Goal: Information Seeking & Learning: Check status

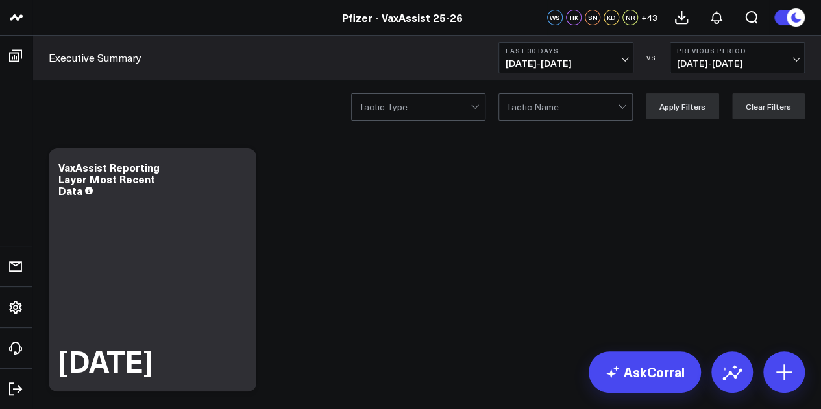
click at [620, 43] on button "Last 30 Days [DATE] - [DATE]" at bounding box center [565, 57] width 135 height 31
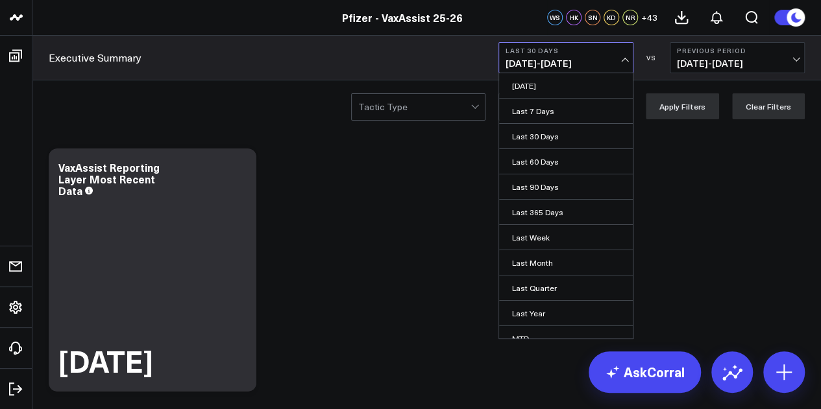
scroll to position [84, 0]
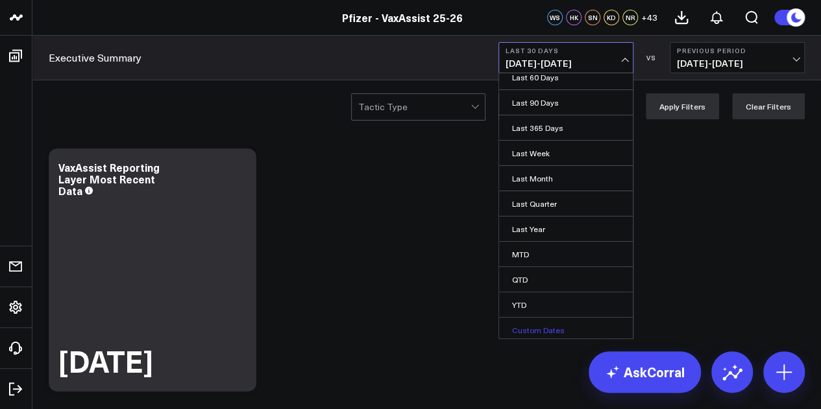
click at [541, 322] on link "Custom Dates" at bounding box center [566, 330] width 134 height 25
select select "8"
select select "2025"
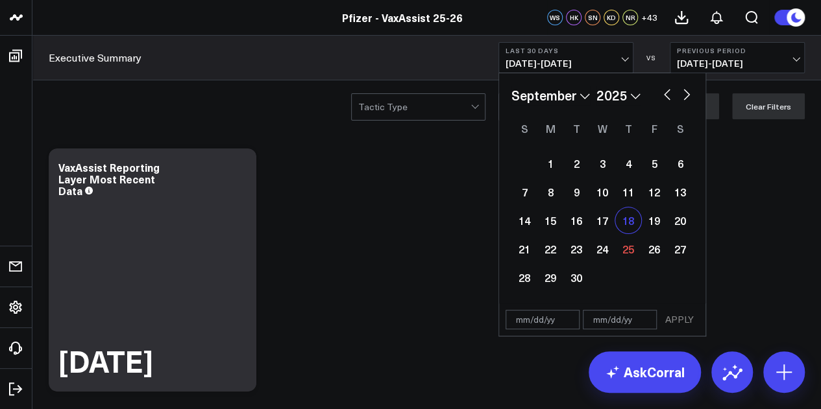
click at [619, 224] on div "18" at bounding box center [628, 221] width 26 height 26
type input "09/18/25"
select select "8"
select select "2025"
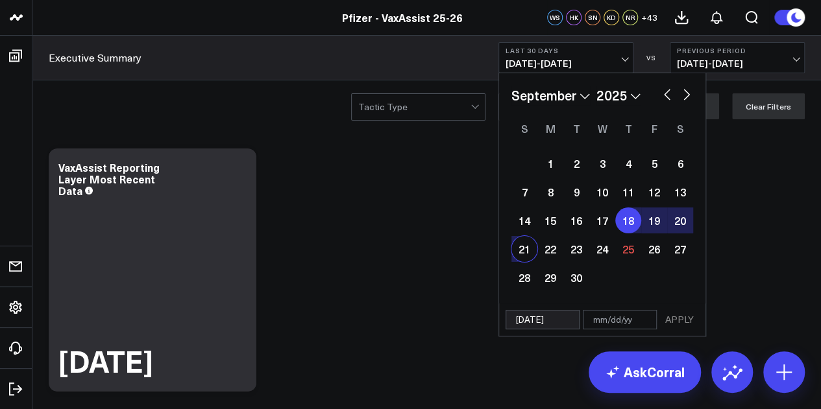
click at [528, 252] on div "21" at bounding box center [524, 249] width 26 height 26
type input "[DATE]"
select select "8"
select select "2025"
click at [686, 321] on button "APPLY" at bounding box center [679, 319] width 39 height 19
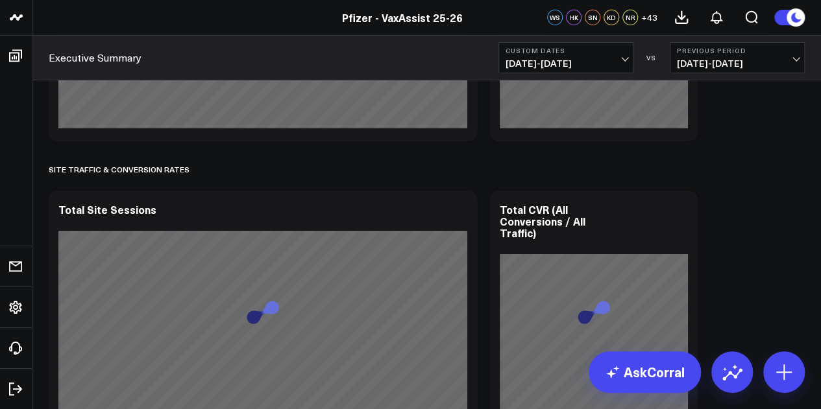
scroll to position [2117, 0]
click at [752, 60] on span "09/14/25 - 09/17/25" at bounding box center [737, 63] width 121 height 10
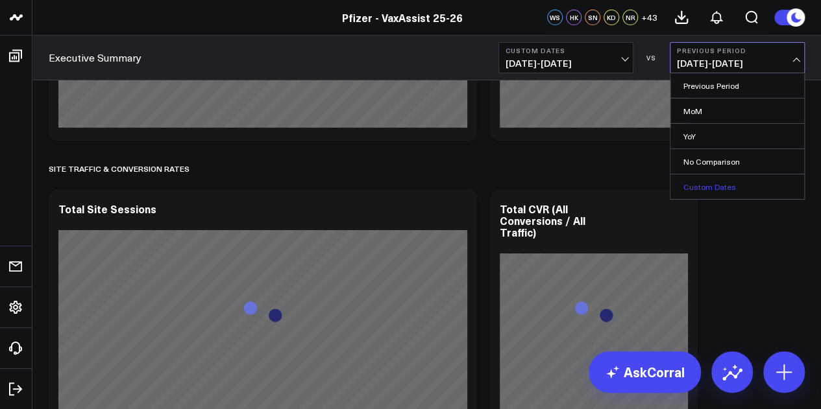
click at [710, 180] on link "Custom Dates" at bounding box center [737, 186] width 134 height 25
select select "8"
select select "2025"
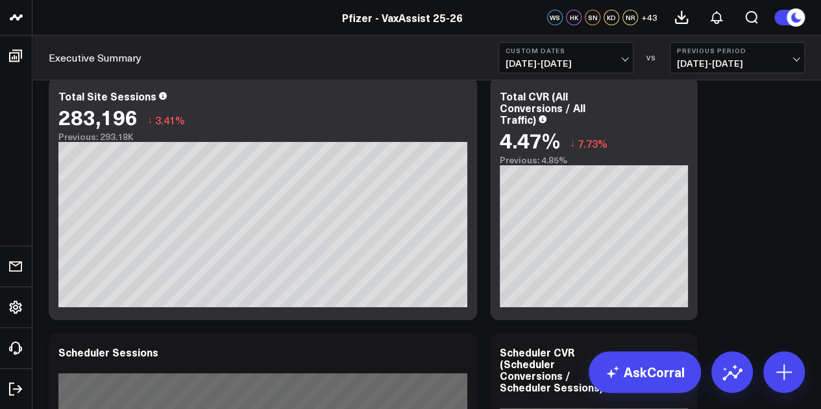
scroll to position [2205, 0]
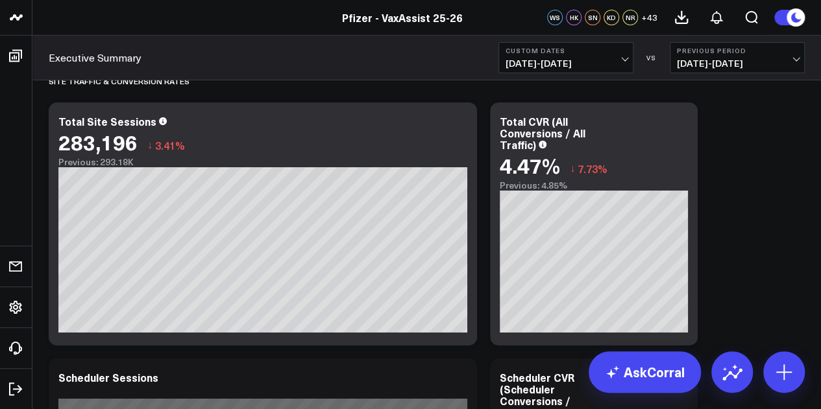
click at [737, 68] on span "09/14/25 - 09/17/25" at bounding box center [737, 63] width 121 height 10
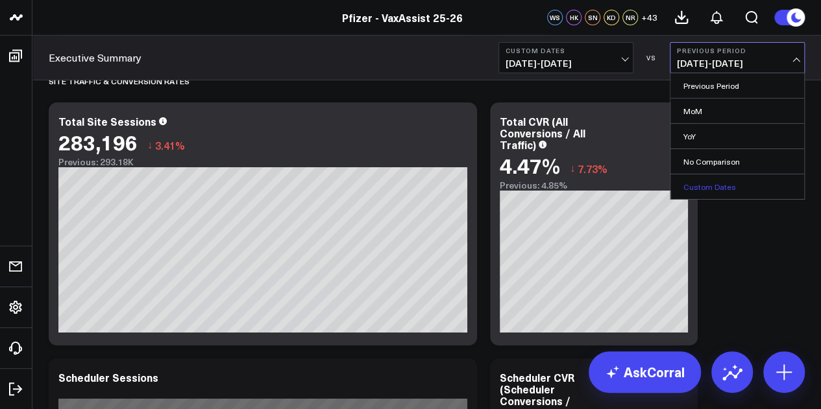
click at [704, 178] on link "Custom Dates" at bounding box center [737, 186] width 134 height 25
select select "8"
select select "2025"
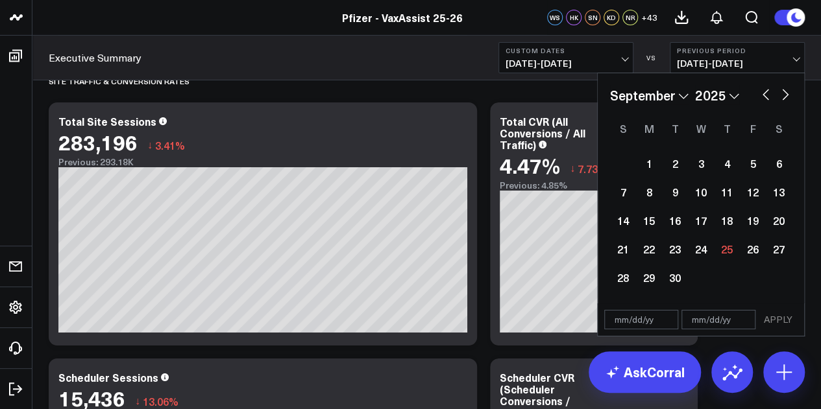
click at [765, 93] on button "button" at bounding box center [765, 94] width 13 height 16
select select "7"
select select "2025"
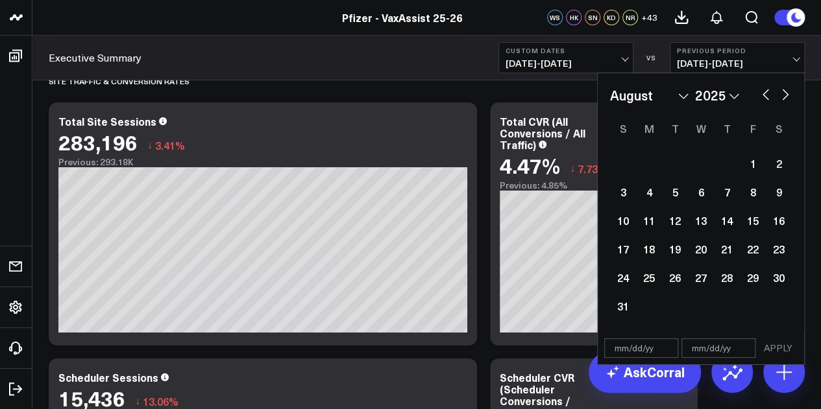
click at [784, 98] on button "button" at bounding box center [784, 94] width 13 height 16
select select "8"
select select "2025"
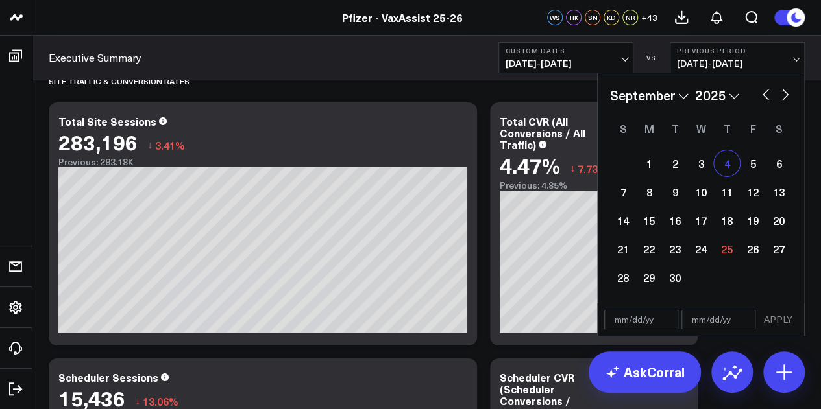
click at [730, 171] on div "4" at bounding box center [726, 163] width 26 height 26
type input "09/04/25"
select select "8"
select select "2025"
click at [614, 197] on div "7" at bounding box center [623, 192] width 26 height 26
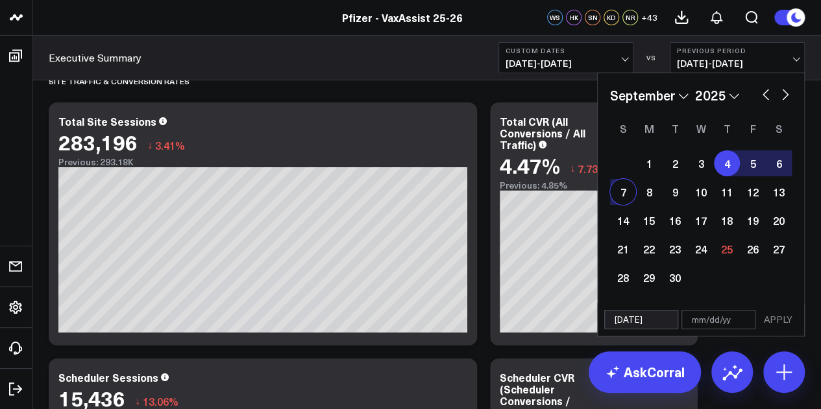
type input "09/07/25"
select select "8"
select select "2025"
click at [781, 320] on button "APPLY" at bounding box center [777, 319] width 39 height 19
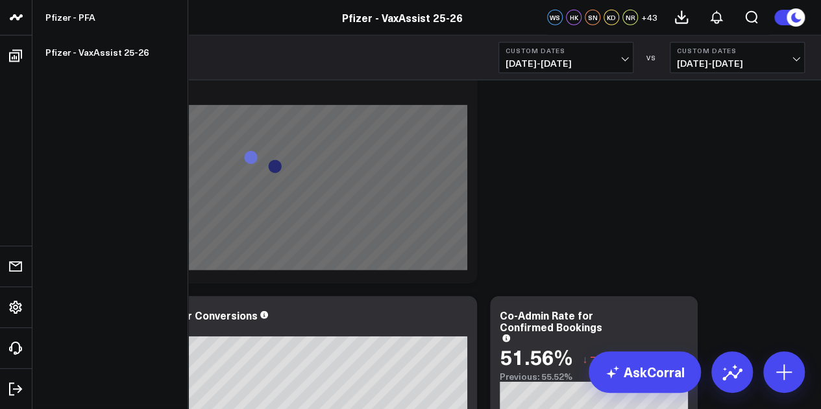
scroll to position [1524, 0]
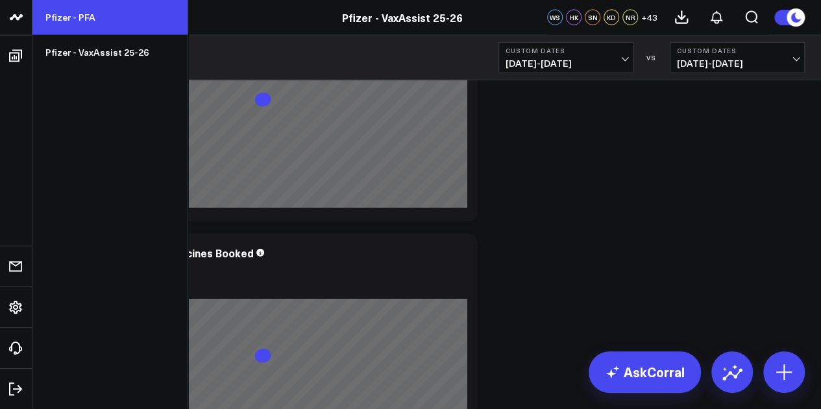
click at [101, 25] on link "Pfizer - PFA" at bounding box center [109, 17] width 155 height 35
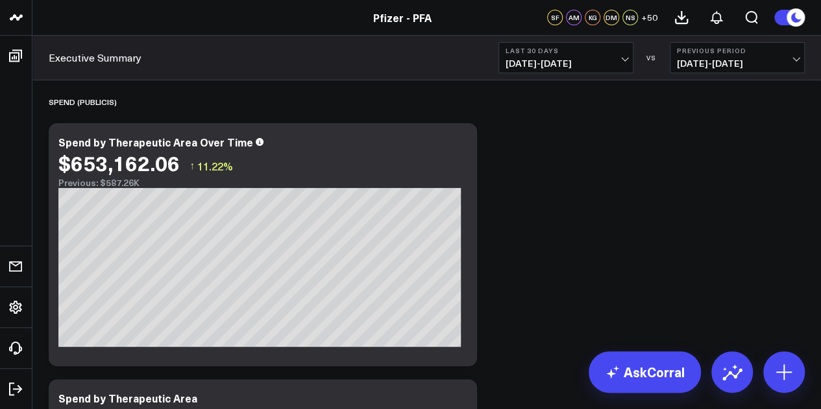
click at [536, 63] on span "[DATE] - [DATE]" at bounding box center [565, 63] width 121 height 10
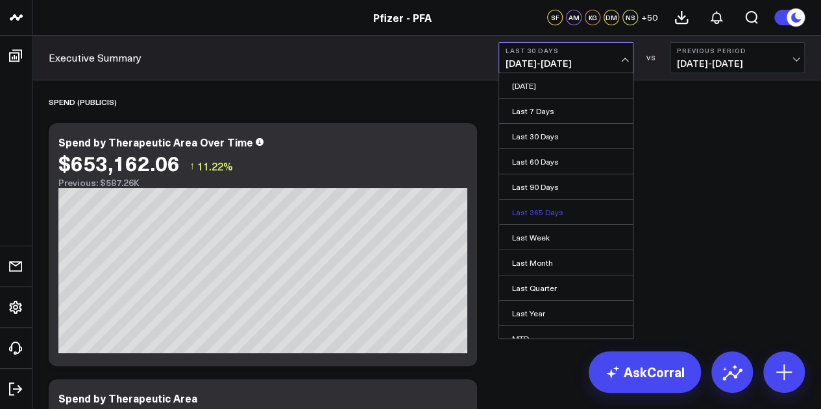
scroll to position [84, 0]
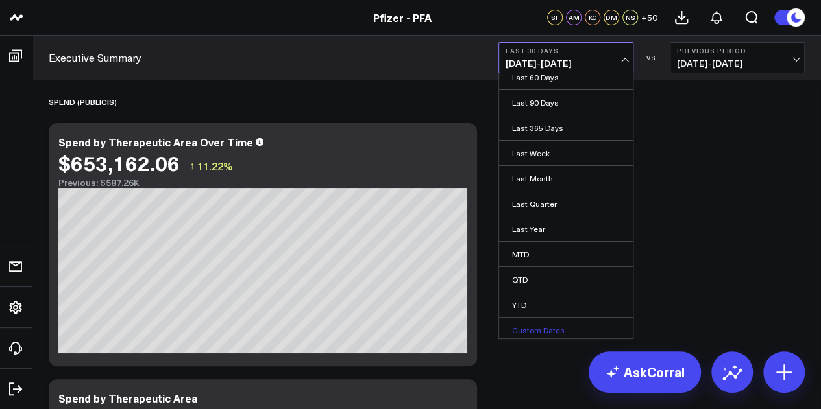
click at [525, 329] on link "Custom Dates" at bounding box center [566, 330] width 134 height 25
select select "8"
select select "2025"
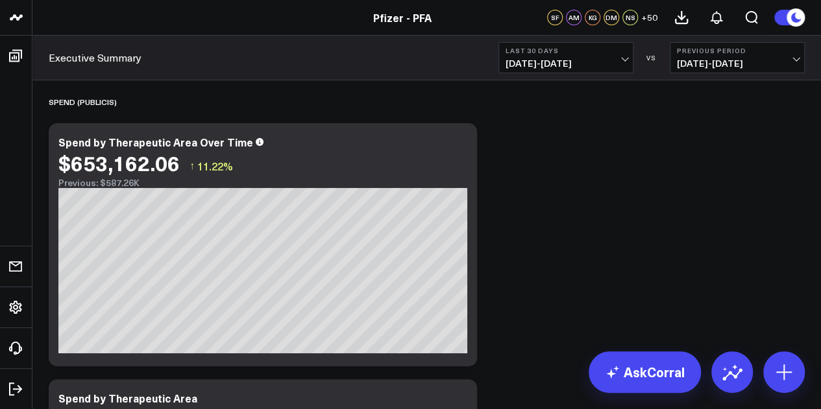
click at [601, 50] on b "Last 30 Days" at bounding box center [565, 51] width 121 height 8
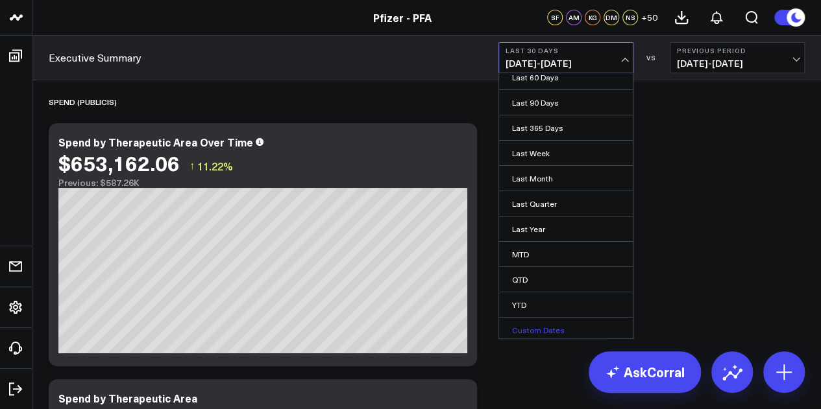
click at [540, 330] on link "Custom Dates" at bounding box center [566, 330] width 134 height 25
select select "8"
select select "2025"
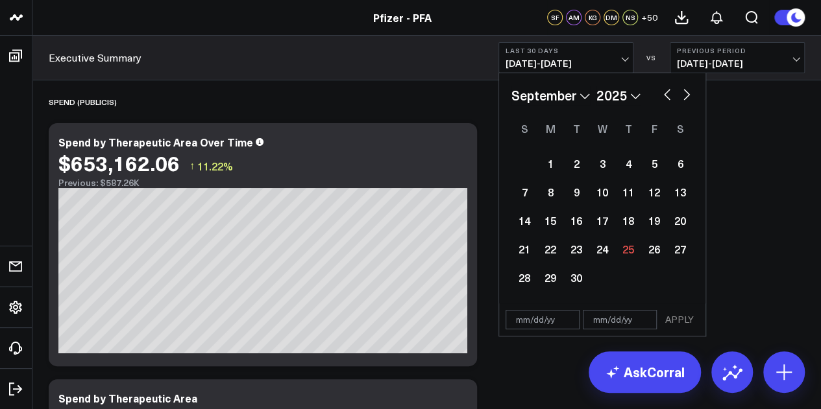
click at [665, 96] on button "button" at bounding box center [666, 94] width 13 height 16
select select "7"
select select "2025"
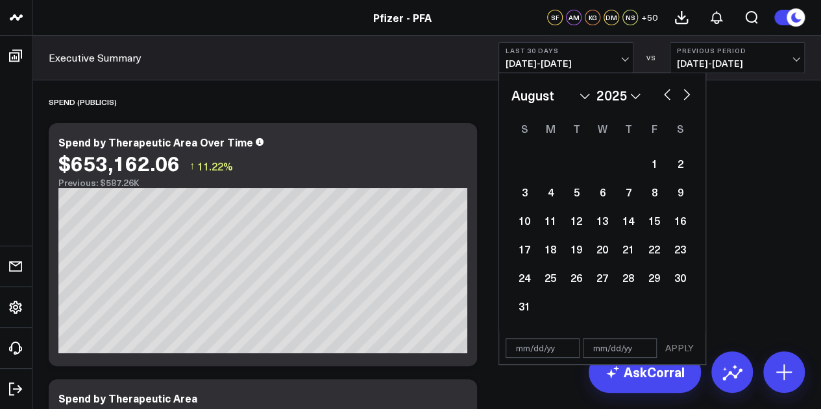
click at [665, 96] on button "button" at bounding box center [666, 94] width 13 height 16
select select "6"
select select "2025"
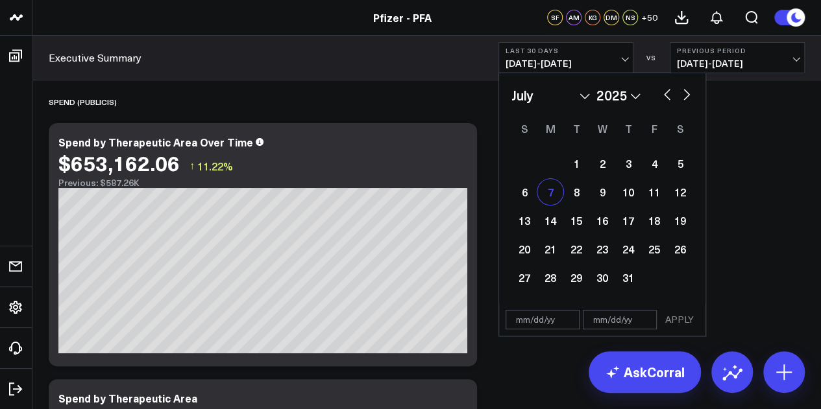
click at [546, 189] on div "7" at bounding box center [550, 192] width 26 height 26
type input "[DATE]"
select select "6"
select select "2025"
click at [687, 97] on button "button" at bounding box center [686, 94] width 13 height 16
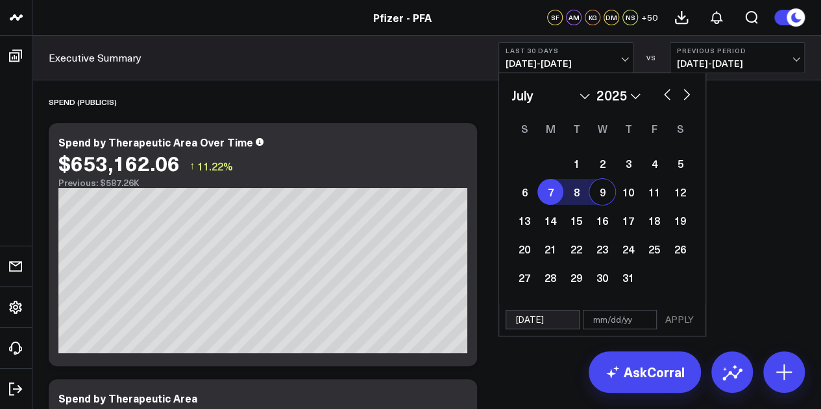
select select "7"
select select "2025"
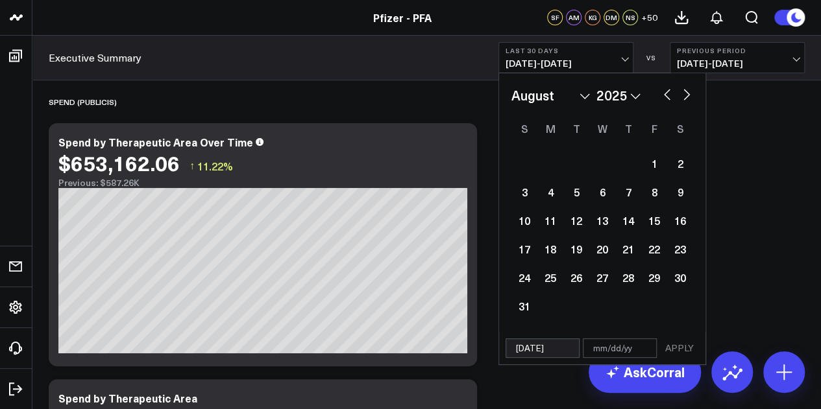
click at [687, 97] on button "button" at bounding box center [686, 94] width 13 height 16
select select "8"
select select "2025"
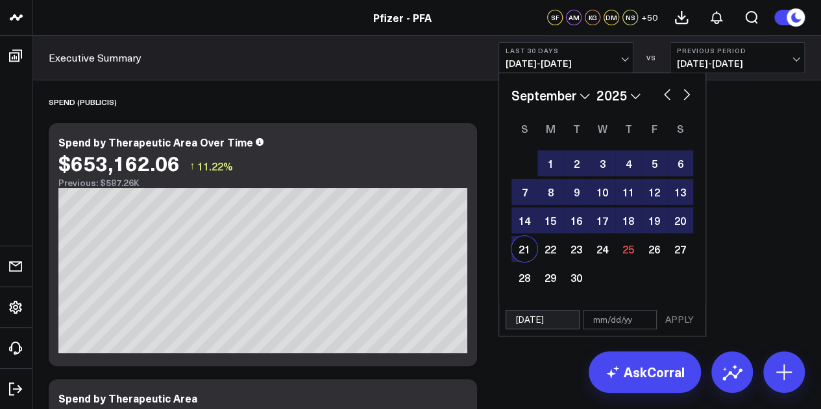
click at [526, 256] on div "21" at bounding box center [524, 249] width 26 height 26
type input "[DATE]"
select select "8"
select select "2025"
click at [675, 313] on button "APPLY" at bounding box center [679, 319] width 39 height 19
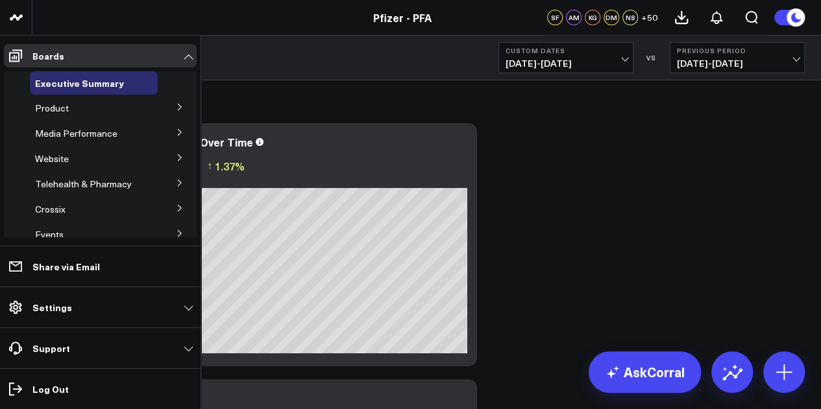
click at [167, 107] on button at bounding box center [180, 106] width 34 height 19
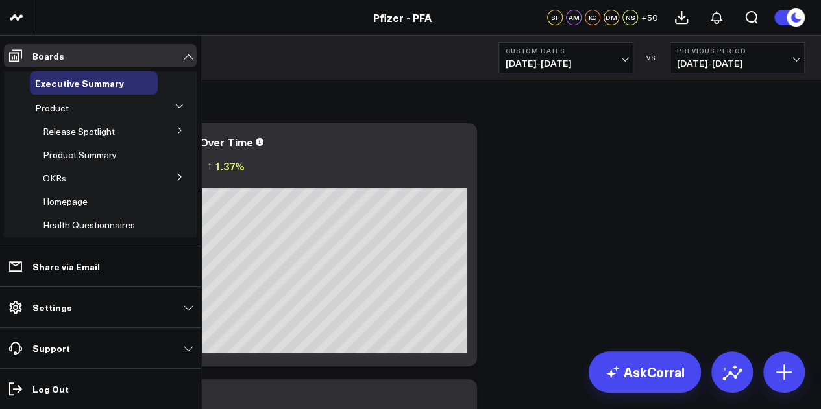
click at [167, 126] on button at bounding box center [180, 129] width 34 height 19
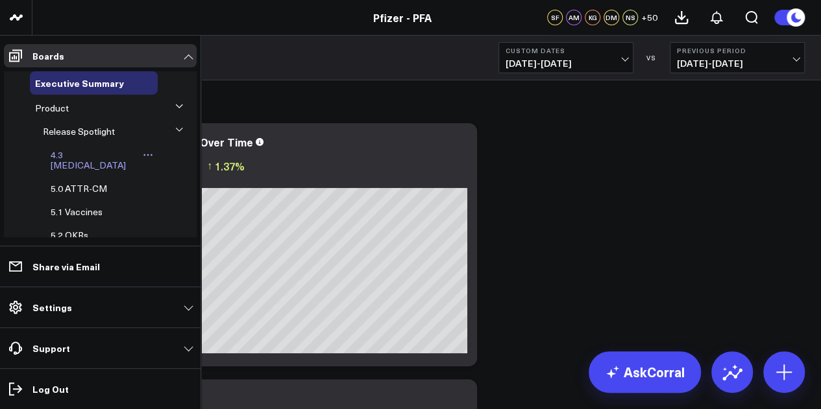
click at [90, 158] on span "4.3 [MEDICAL_DATA]" at bounding box center [88, 160] width 75 height 23
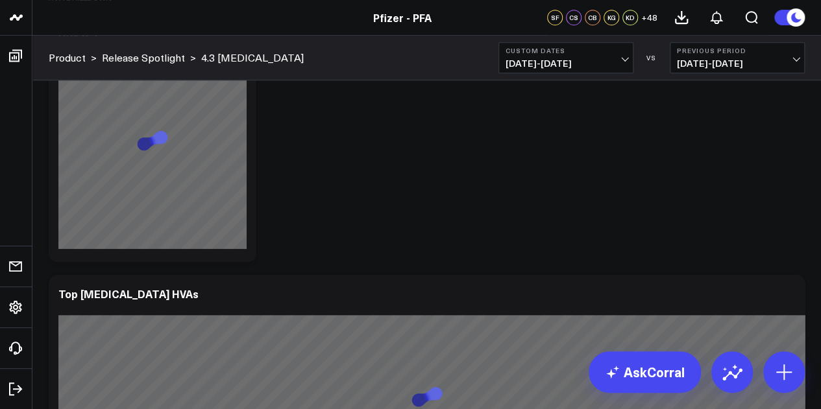
scroll to position [2674, 0]
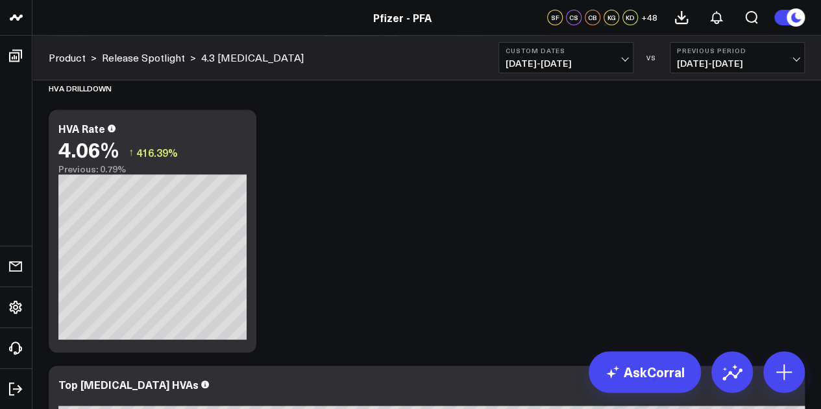
click at [564, 65] on span "[DATE] - [DATE]" at bounding box center [565, 63] width 121 height 10
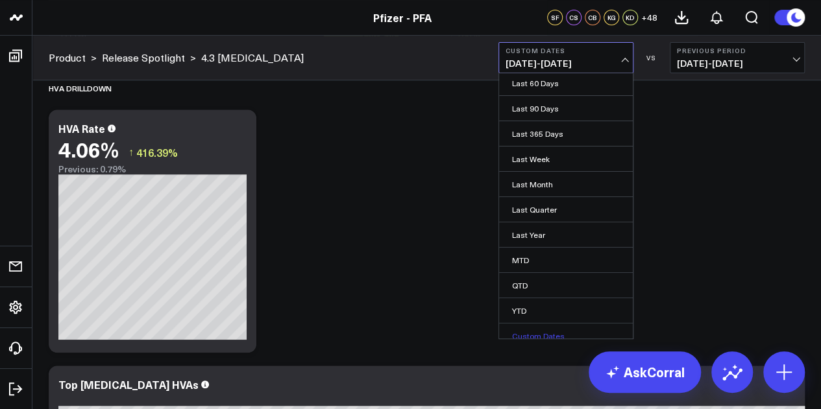
scroll to position [79, 0]
click at [545, 330] on link "Custom Dates" at bounding box center [566, 335] width 134 height 25
select select "8"
select select "2025"
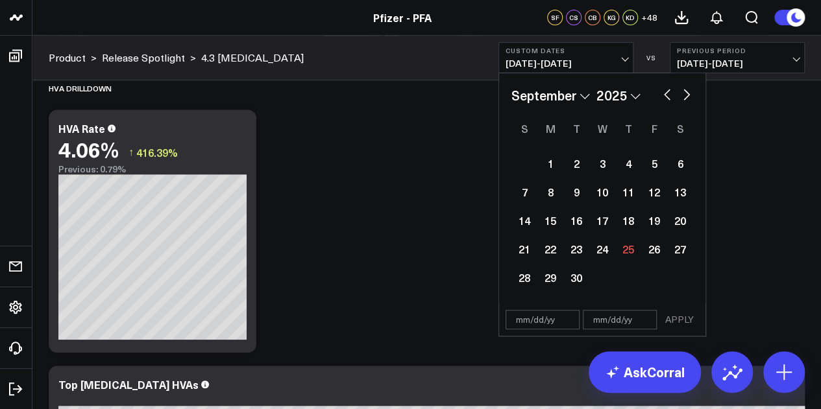
click at [540, 318] on input "text" at bounding box center [542, 319] width 74 height 19
select select "8"
select select "2025"
type input "[DATE]"
select select "5"
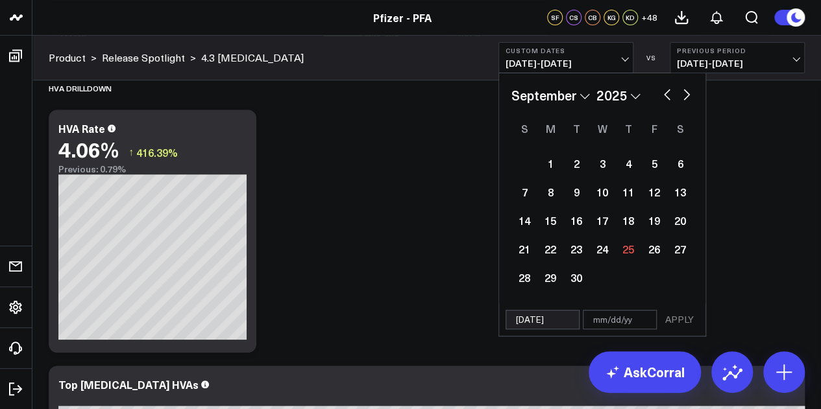
select select "2025"
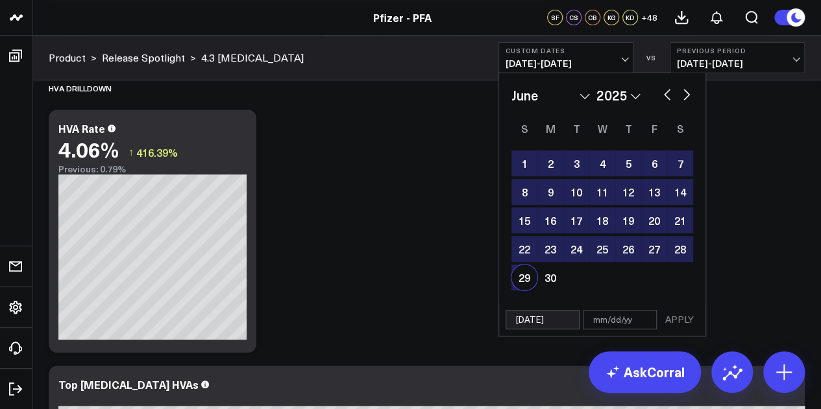
type input "[DATE]"
click at [586, 320] on input "text" at bounding box center [619, 319] width 74 height 19
select select "5"
select select "2025"
type input "0"
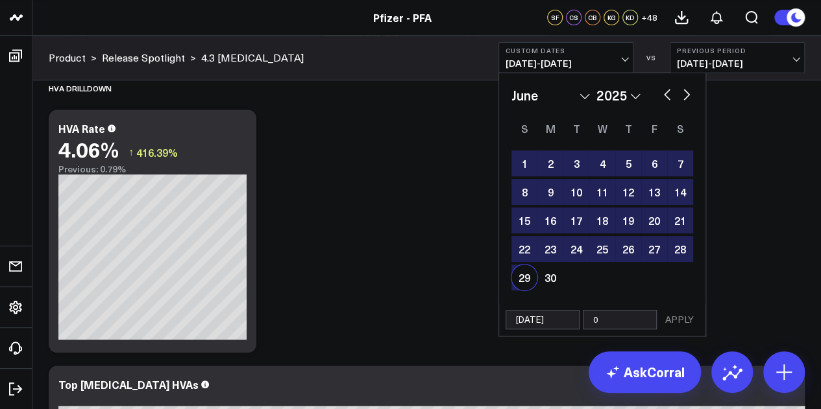
select select "5"
select select "2025"
type input "09"
select select "5"
select select "2025"
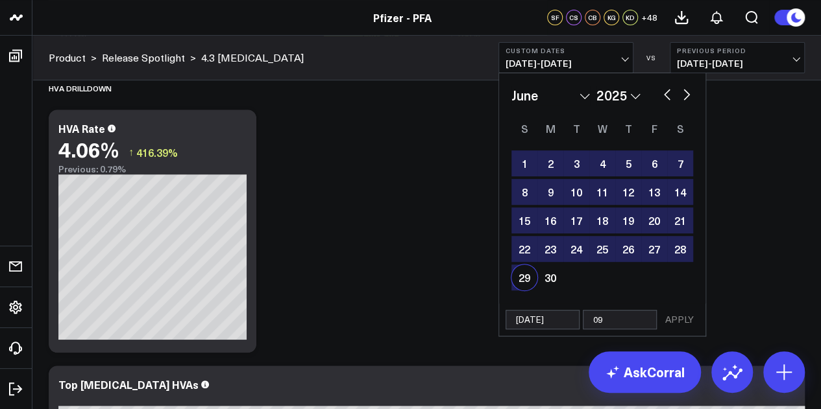
type input "09/"
select select "5"
select select "2025"
type input "09/2"
select select "5"
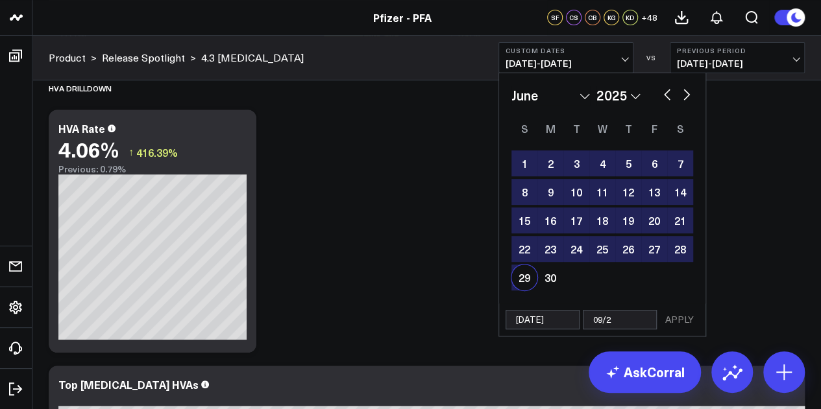
select select "2025"
type input "09/24"
select select "5"
select select "2025"
type input "09/24/"
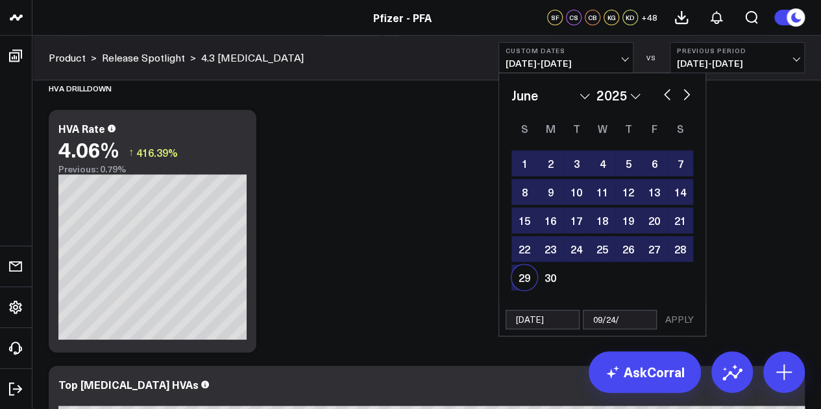
select select "5"
select select "2025"
type input "[DATE]"
select select "5"
select select "2025"
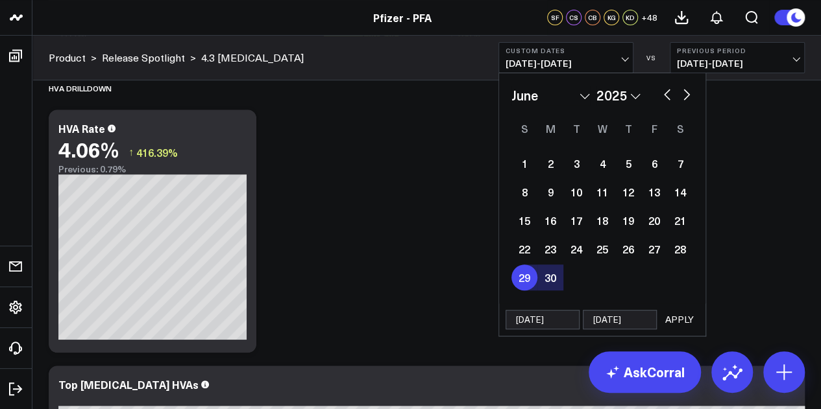
type input "[DATE]"
click at [684, 320] on button "APPLY" at bounding box center [679, 319] width 39 height 19
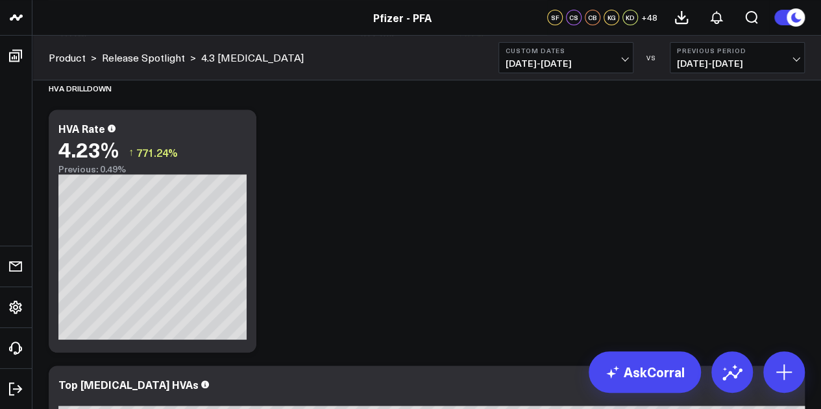
click at [623, 62] on span "[DATE] - [DATE]" at bounding box center [565, 63] width 121 height 10
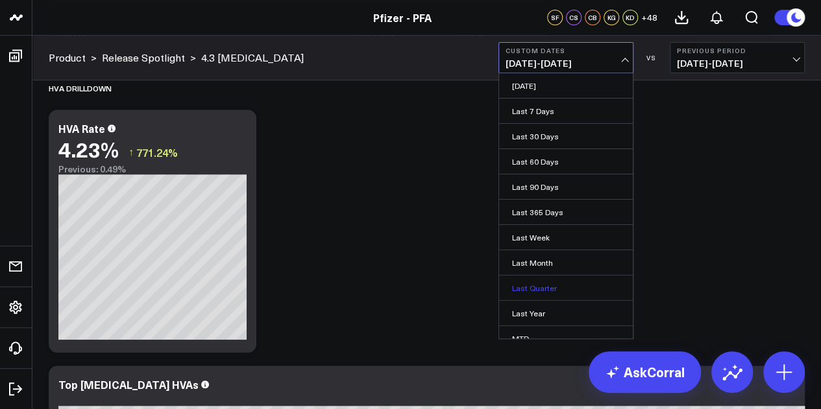
scroll to position [84, 0]
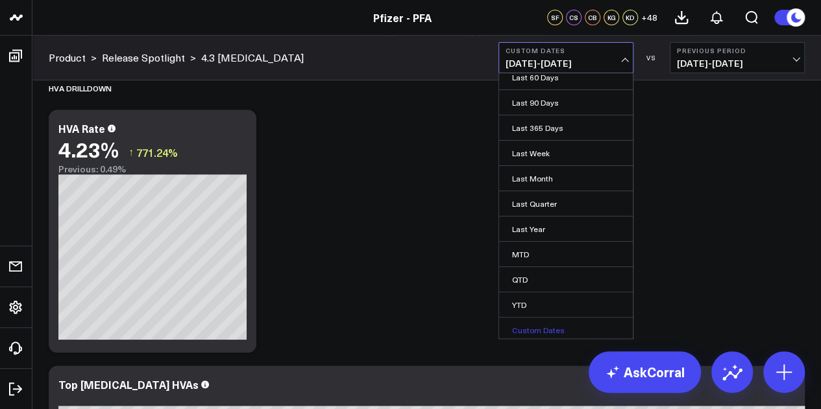
click at [547, 329] on link "Custom Dates" at bounding box center [566, 330] width 134 height 25
select select "8"
select select "2025"
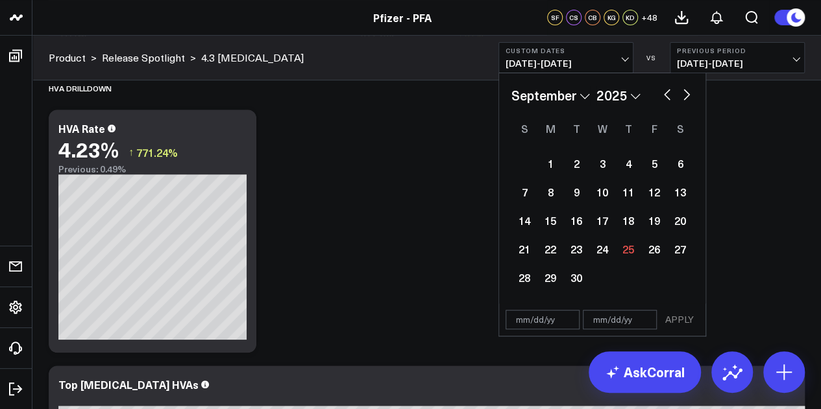
click at [667, 91] on button "button" at bounding box center [666, 94] width 13 height 16
select select "7"
select select "2025"
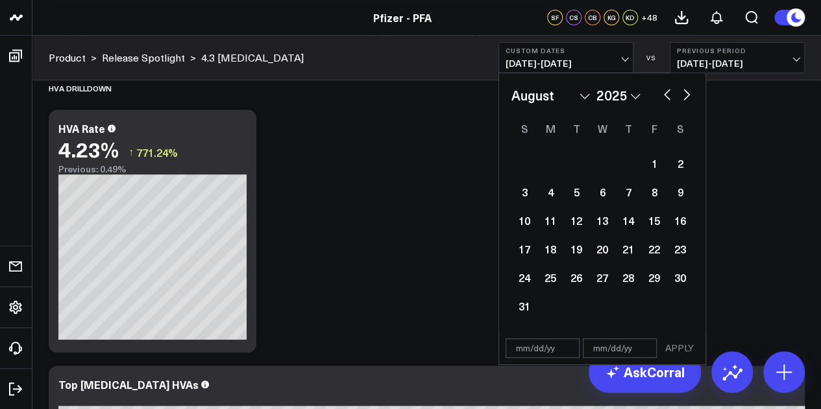
click at [666, 92] on button "button" at bounding box center [666, 94] width 13 height 16
select select "6"
select select "2025"
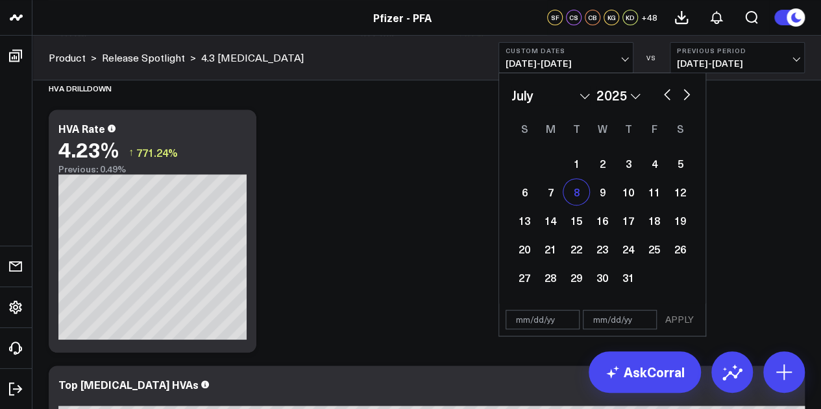
click at [584, 196] on div "8" at bounding box center [576, 192] width 26 height 26
type input "[DATE]"
select select "6"
select select "2025"
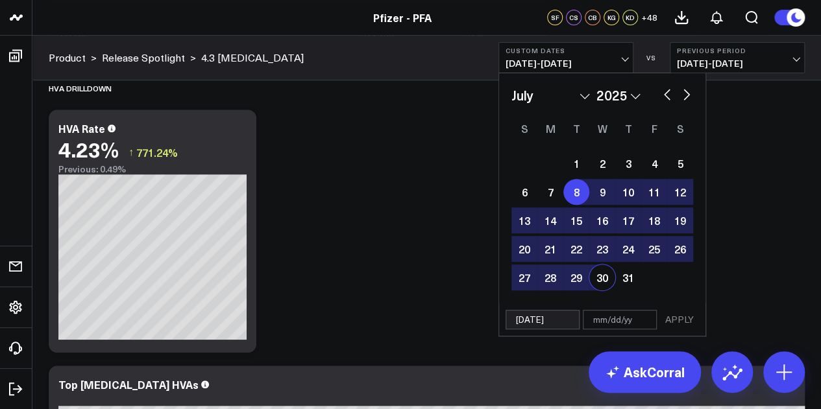
click at [606, 321] on input "text" at bounding box center [619, 319] width 74 height 19
select select "6"
select select "2025"
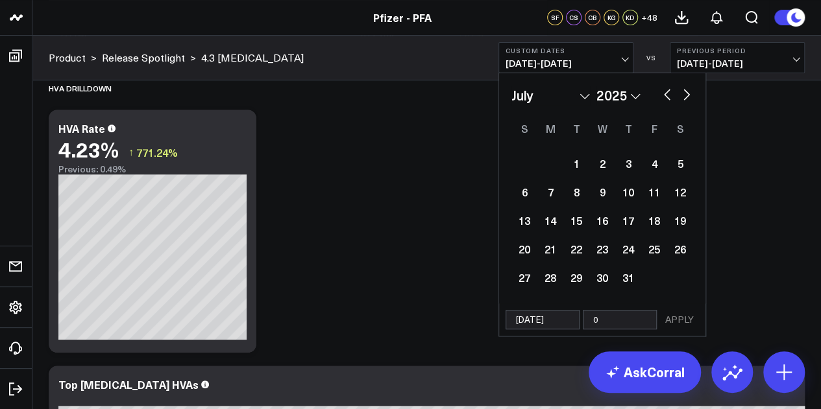
type input "09"
select select "6"
select select "2025"
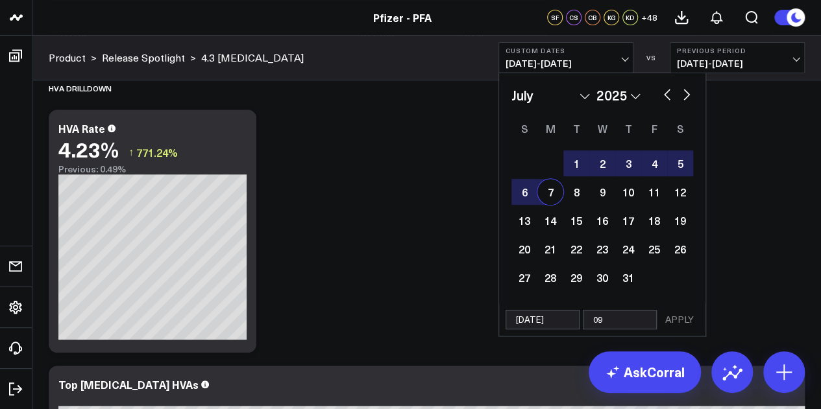
type input "09/"
select select "6"
select select "2025"
type input "09/14"
select select "6"
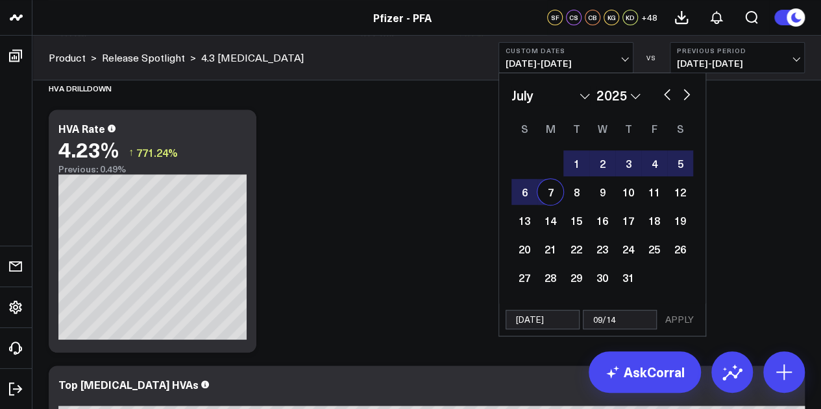
select select "2025"
type input "09/14/"
select select "6"
select select "2025"
type input "[DATE]"
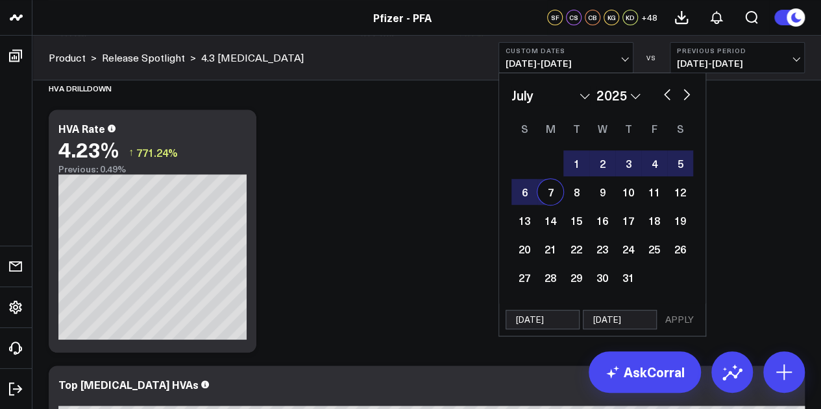
select select "6"
select select "2025"
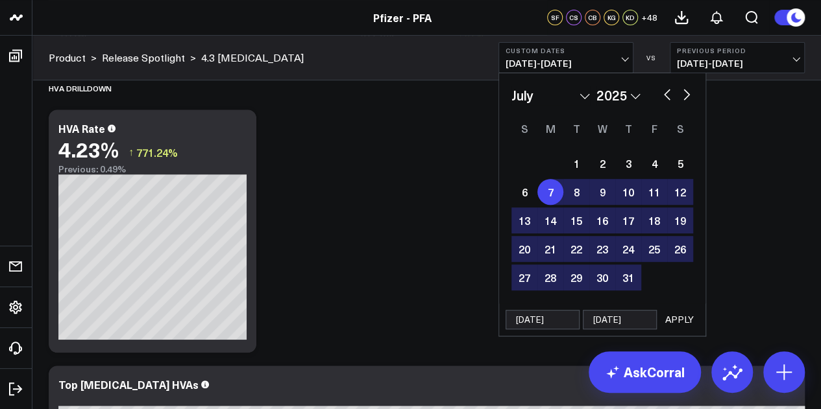
type input "[DATE]"
click at [690, 321] on button "APPLY" at bounding box center [679, 319] width 39 height 19
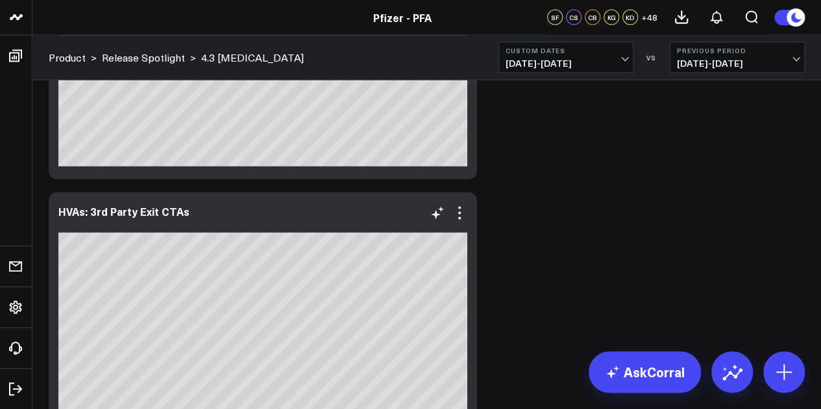
scroll to position [6238, 0]
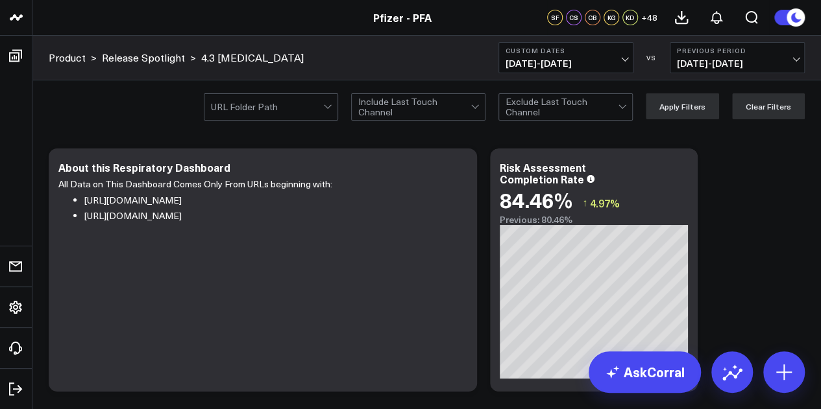
click at [544, 56] on button "Custom Dates 07/08/25 - 09/14/25" at bounding box center [565, 57] width 135 height 31
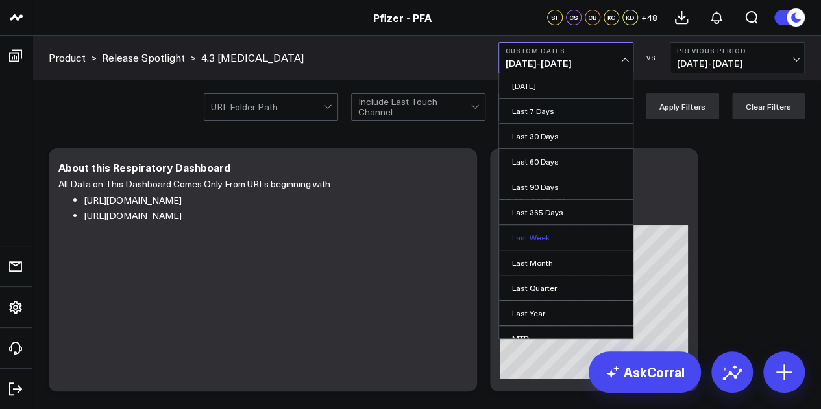
scroll to position [84, 0]
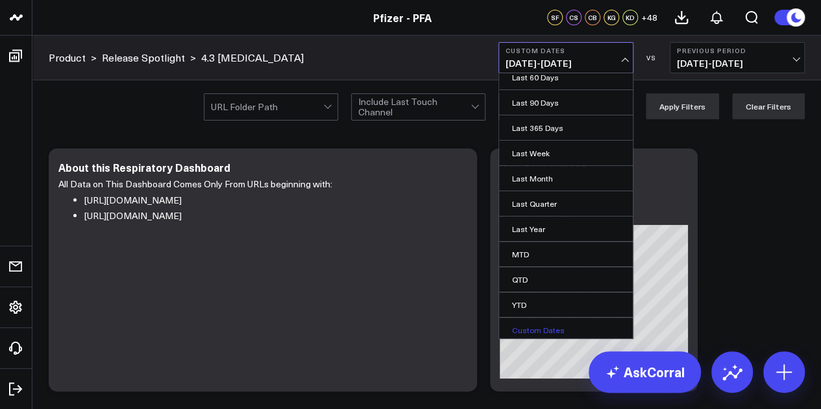
click at [540, 329] on link "Custom Dates" at bounding box center [566, 330] width 134 height 25
select select "8"
select select "2025"
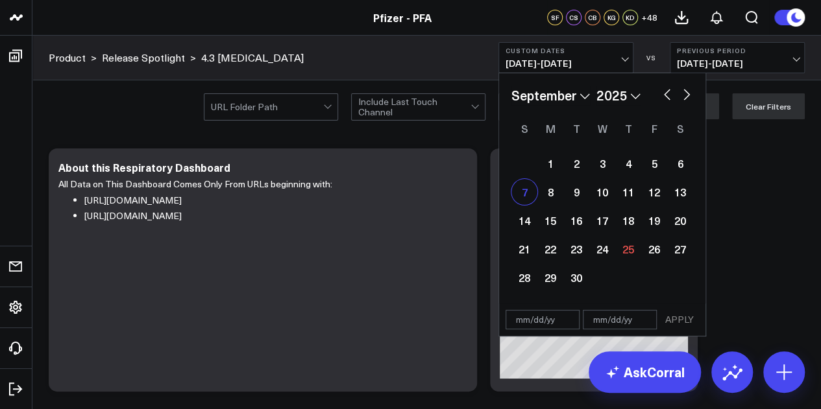
click at [529, 200] on div "7" at bounding box center [524, 192] width 26 height 26
type input "09/07/25"
select select "8"
select select "2025"
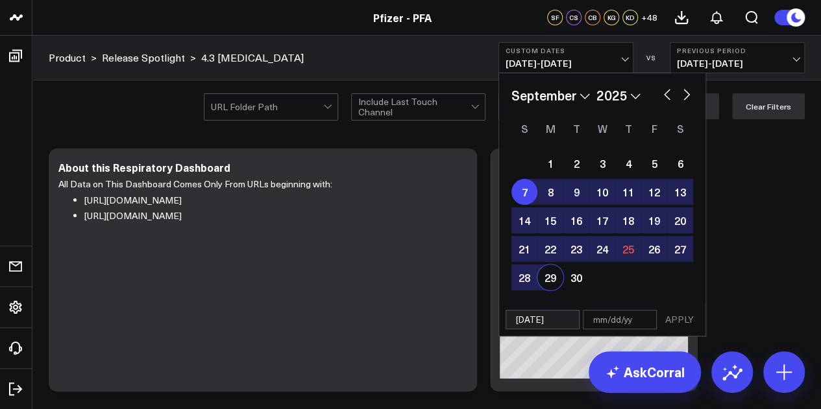
click at [522, 317] on input "09/07/25" at bounding box center [542, 319] width 74 height 19
select select "8"
select select "2025"
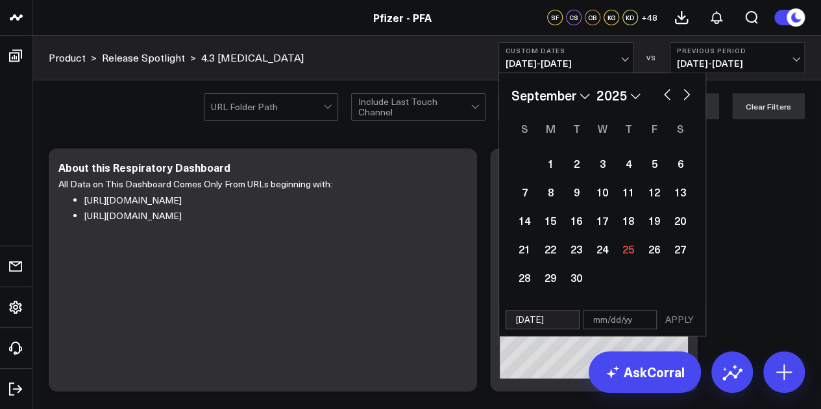
type input "0/07/25"
select select "6"
select select "2000"
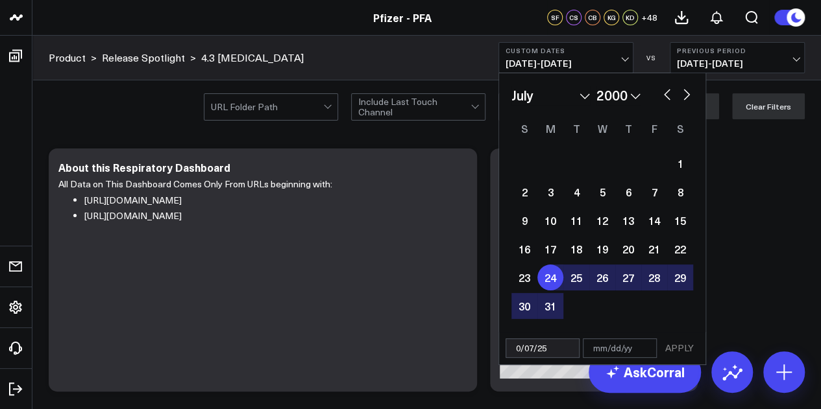
type input "[DATE]"
select select "6"
select select "2025"
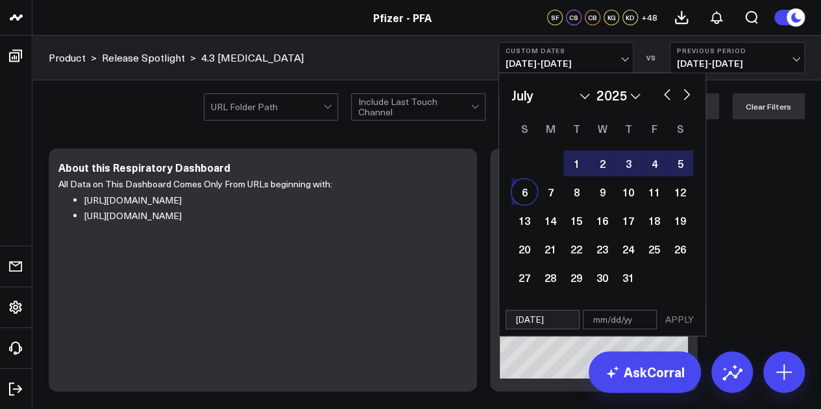
type input "[DATE]"
click at [595, 315] on input "text" at bounding box center [619, 319] width 74 height 19
select select "6"
select select "2025"
type input "0"
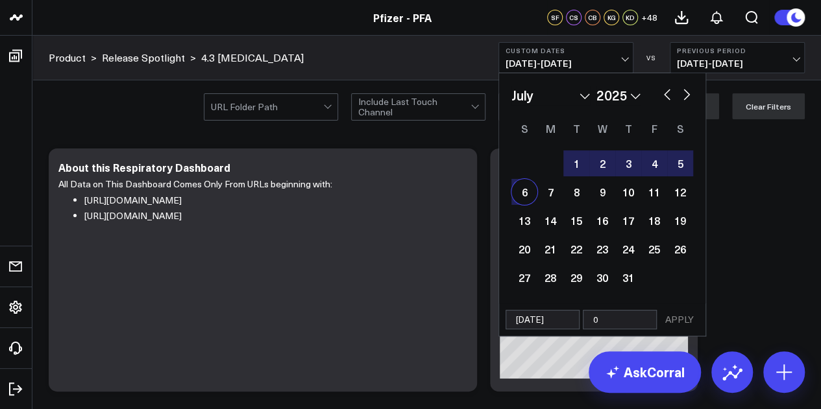
select select "6"
select select "2025"
type input "09"
select select "6"
select select "2025"
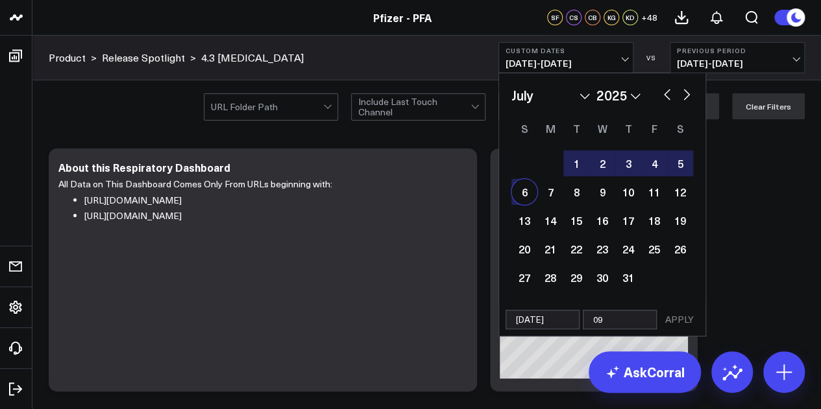
type input "09/"
select select "6"
select select "2025"
type input "09/1"
select select "6"
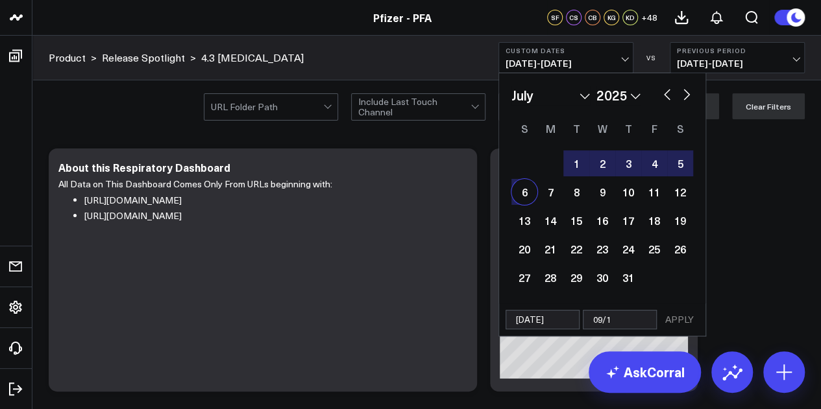
select select "2025"
type input "09/15/"
select select "6"
select select "2025"
type input "09/15/2"
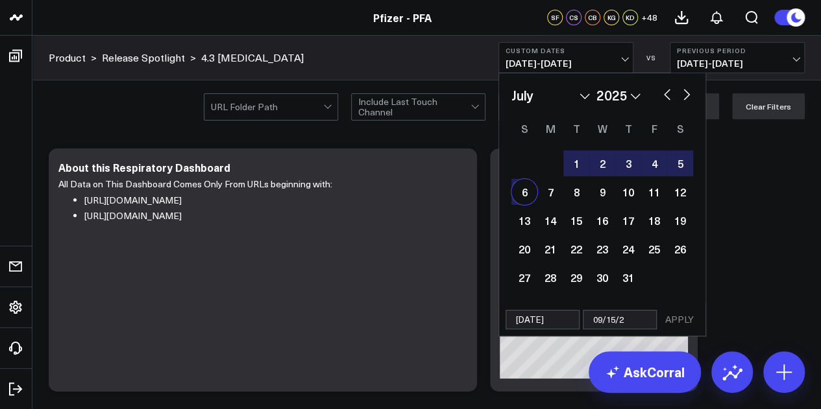
select select "6"
select select "2025"
type input "09/15/24"
select select "6"
select select "2025"
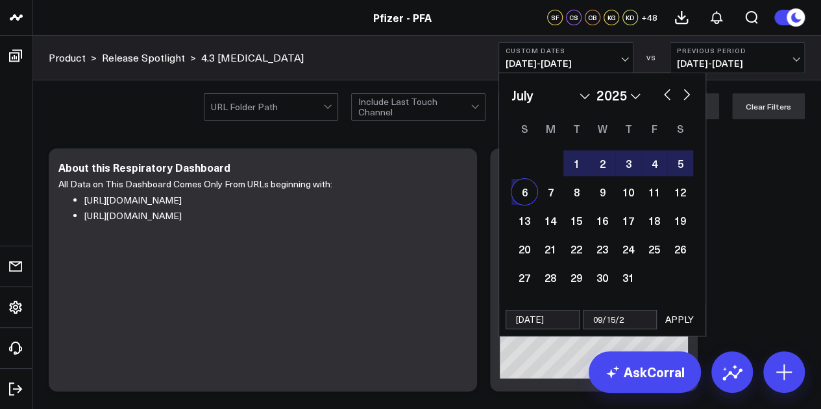
type input "09/15/25"
select select "6"
select select "2025"
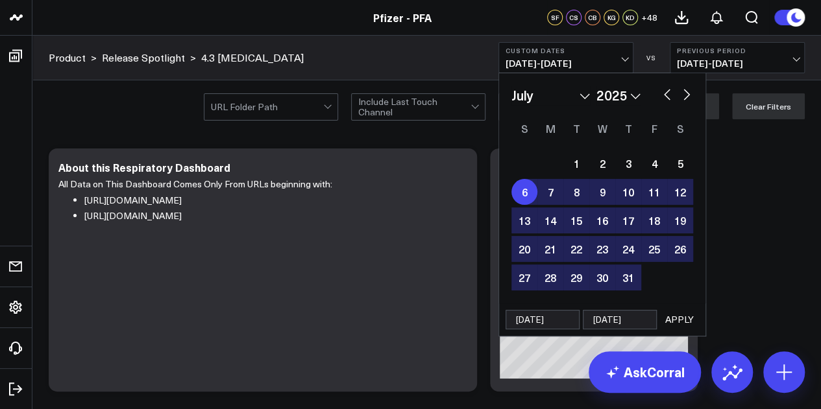
type input "09/15/25"
click at [680, 317] on button "APPLY" at bounding box center [679, 319] width 39 height 19
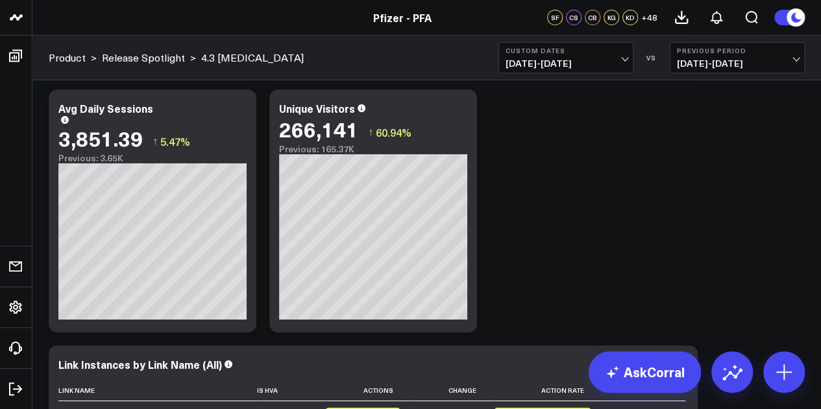
scroll to position [2687, 0]
